Goal: Navigation & Orientation: Find specific page/section

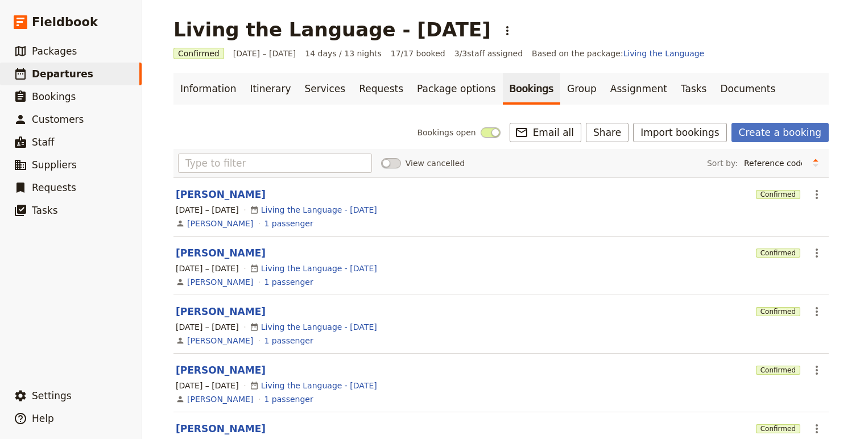
scroll to position [73, 0]
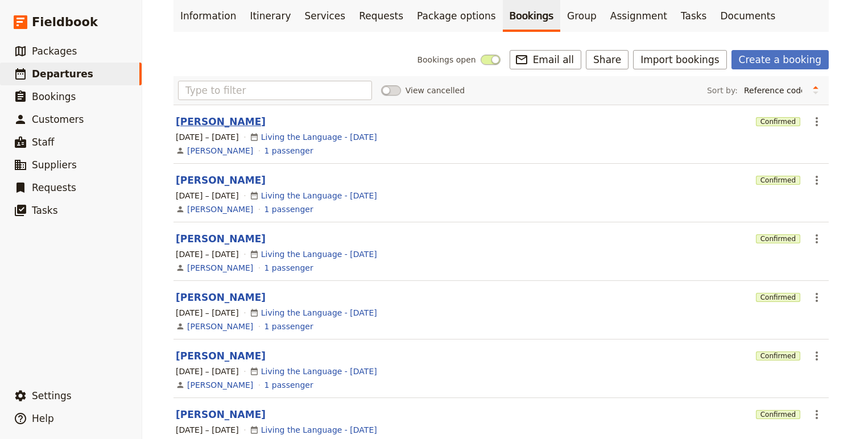
click at [207, 123] on button "[PERSON_NAME]" at bounding box center [221, 122] width 90 height 14
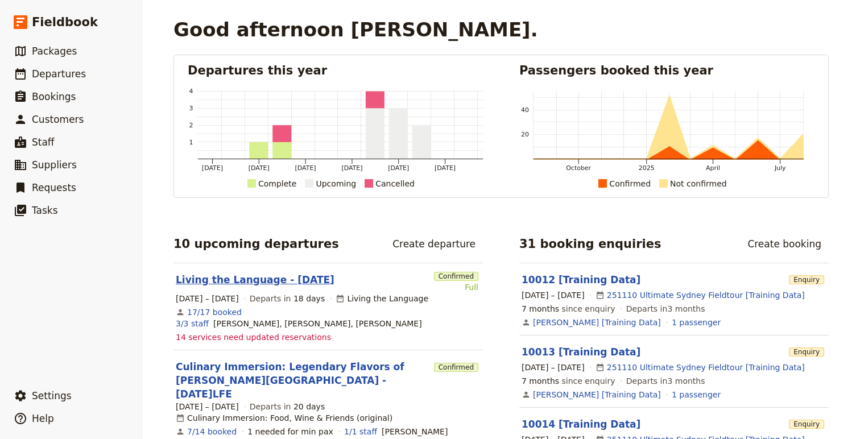
click at [222, 283] on link "Living the Language - [DATE]" at bounding box center [255, 280] width 159 height 14
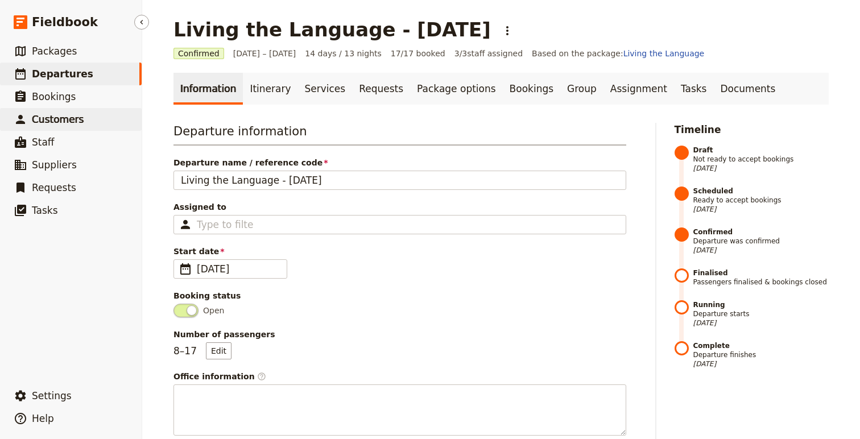
click at [83, 118] on link "​ Customers" at bounding box center [71, 119] width 142 height 23
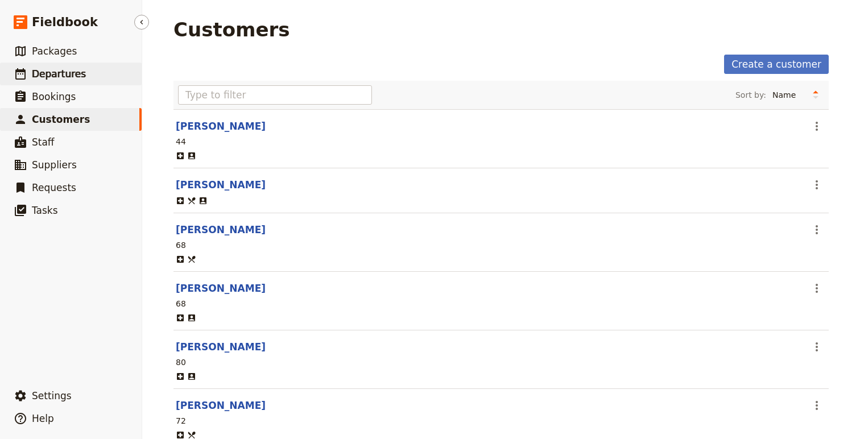
click at [68, 69] on span "Departures" at bounding box center [59, 73] width 54 height 11
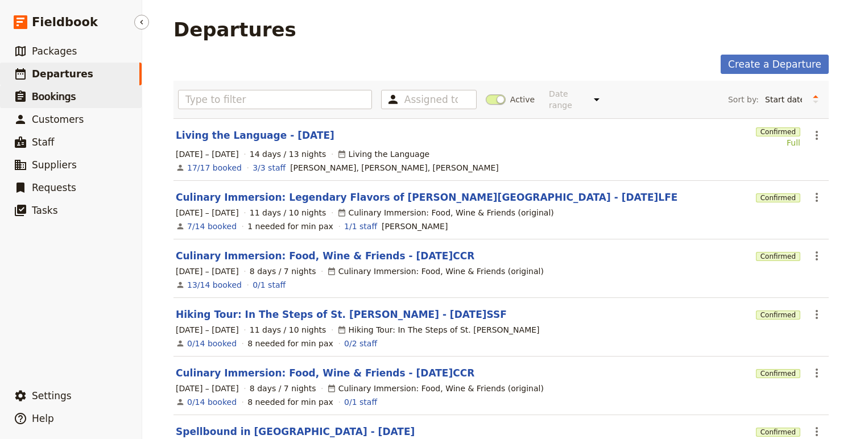
click at [81, 98] on link "​ Bookings" at bounding box center [71, 96] width 142 height 23
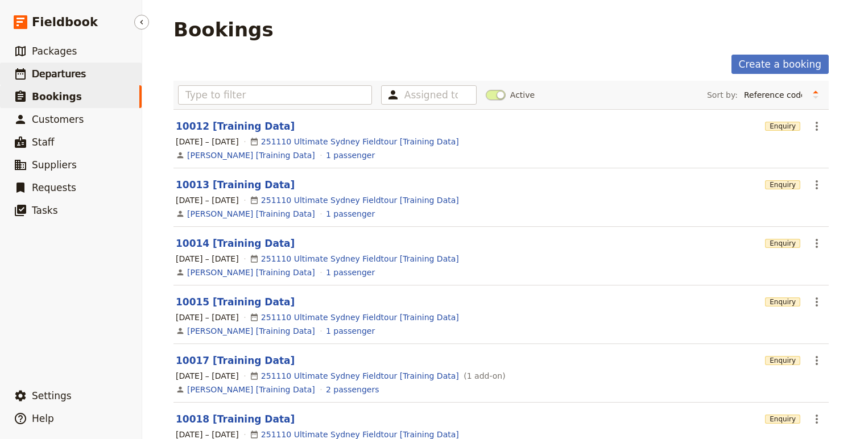
click at [87, 69] on link "​ Departures" at bounding box center [71, 74] width 142 height 23
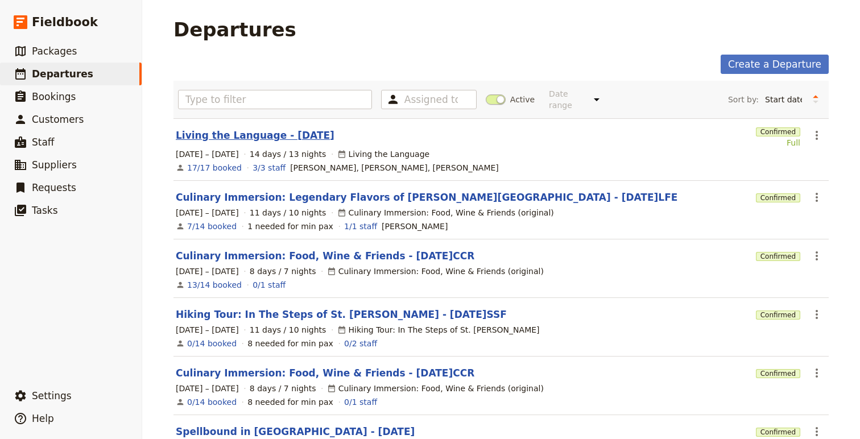
click at [272, 129] on link "Living the Language - [DATE]" at bounding box center [255, 136] width 159 height 14
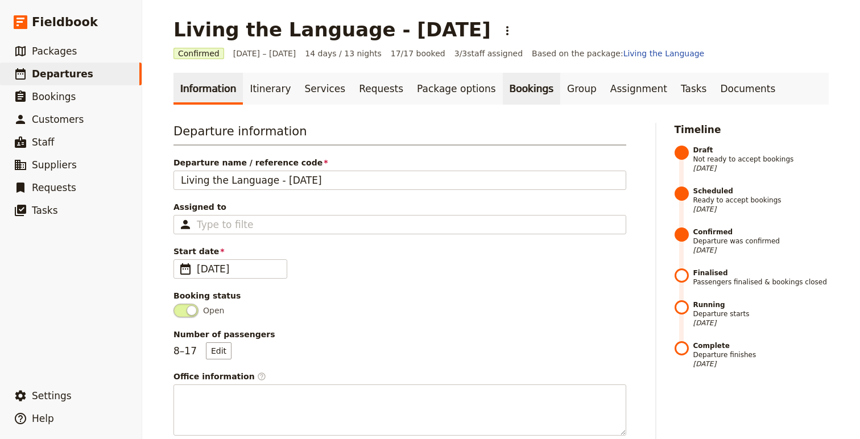
click at [513, 85] on link "Bookings" at bounding box center [531, 89] width 57 height 32
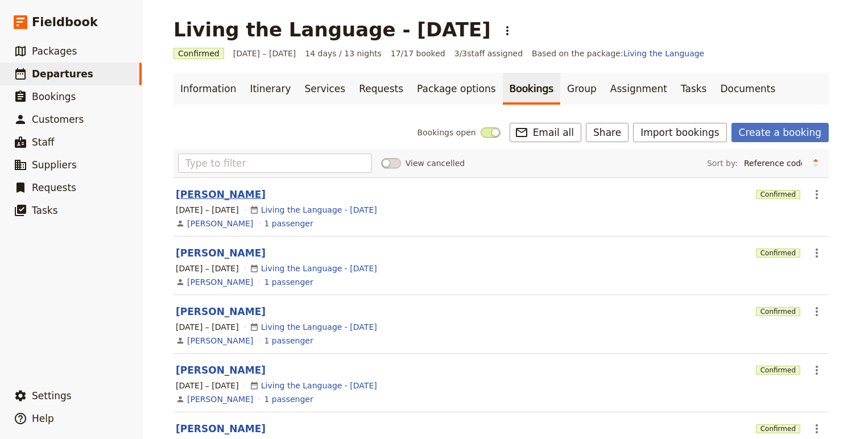
click at [194, 189] on button "[PERSON_NAME]" at bounding box center [221, 195] width 90 height 14
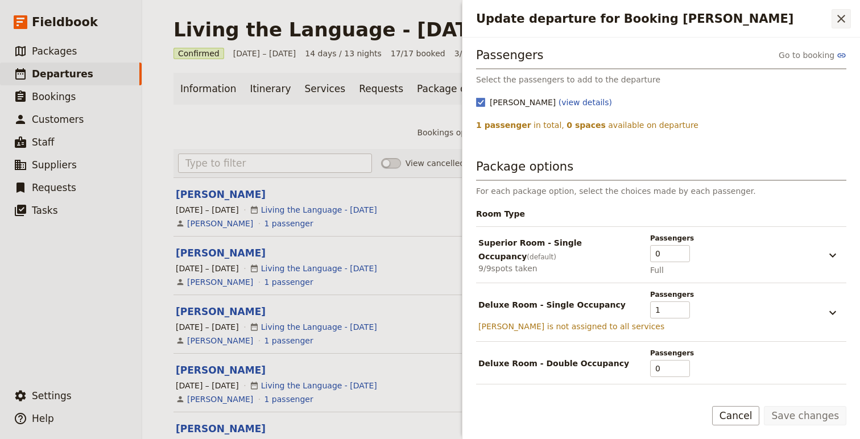
click at [842, 14] on icon "Close drawer" at bounding box center [842, 19] width 14 height 14
